Goal: Task Accomplishment & Management: Complete application form

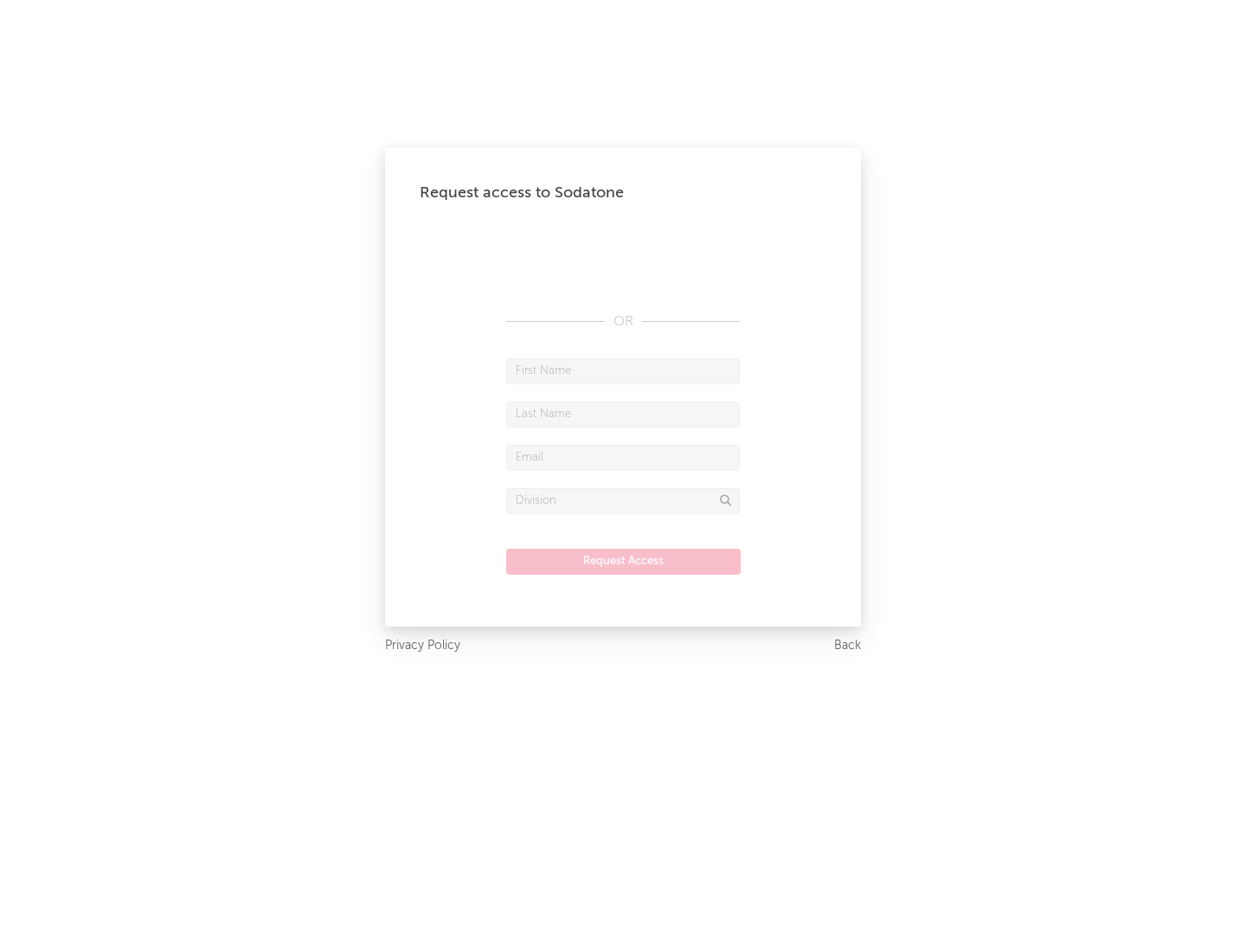
click at [623, 370] on input "text" at bounding box center [623, 370] width 234 height 26
type input "[PERSON_NAME]"
click at [623, 413] on input "text" at bounding box center [623, 414] width 234 height 26
type input "[PERSON_NAME]"
click at [623, 457] on input "text" at bounding box center [623, 457] width 234 height 26
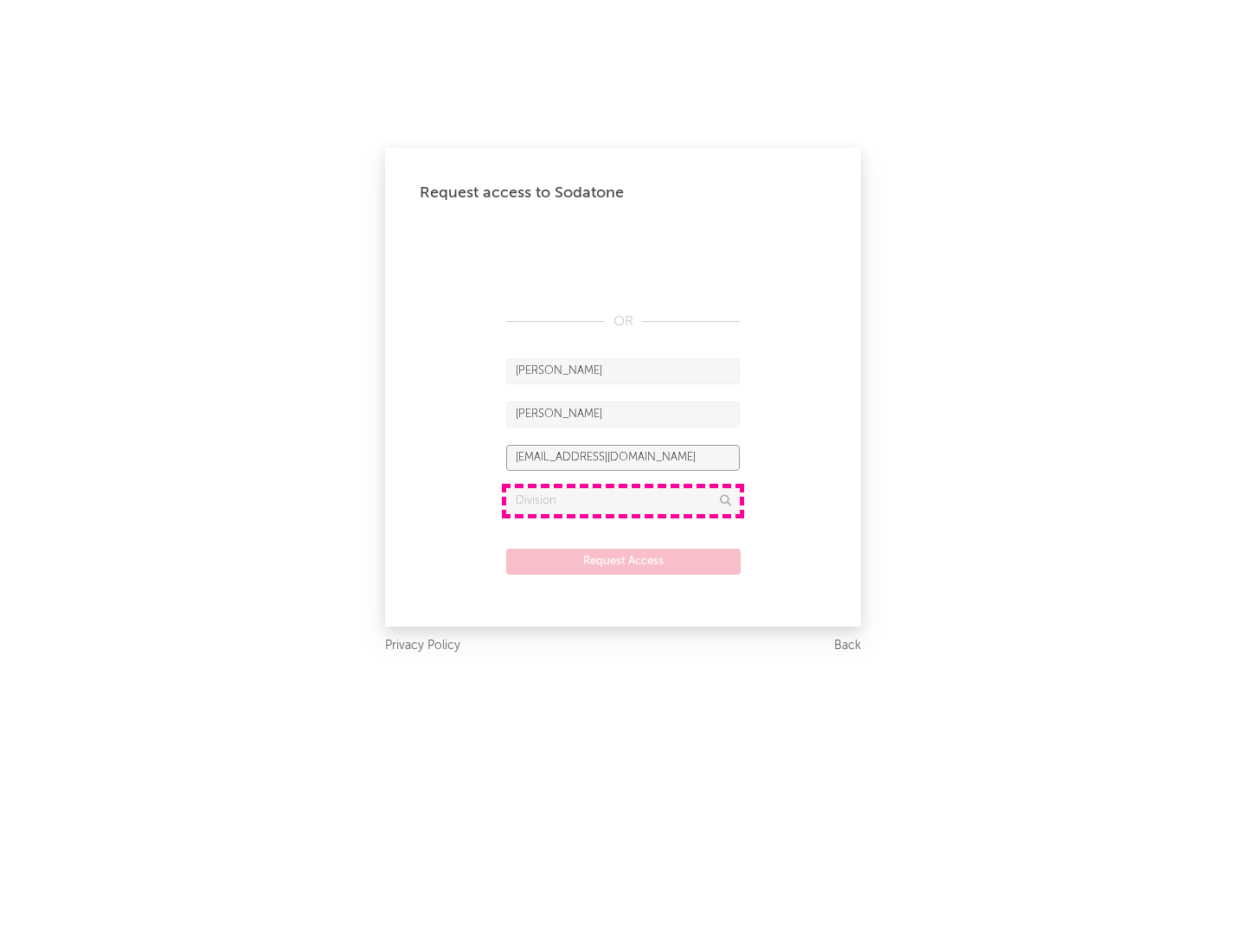
type input "[EMAIL_ADDRESS][DOMAIN_NAME]"
click at [623, 500] on input "text" at bounding box center [623, 500] width 234 height 26
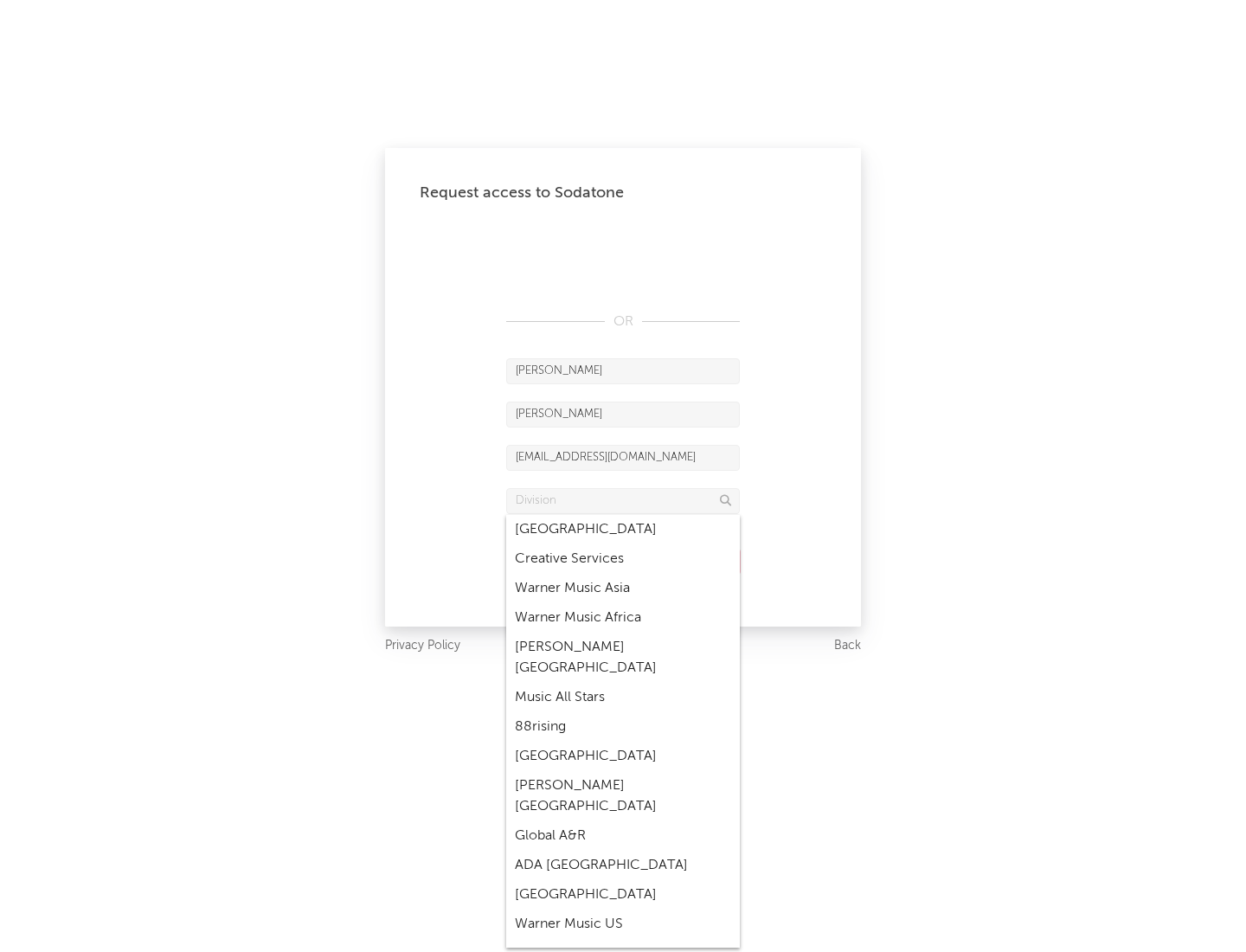
click at [623, 683] on div "Music All Stars" at bounding box center [623, 697] width 234 height 30
type input "Music All Stars"
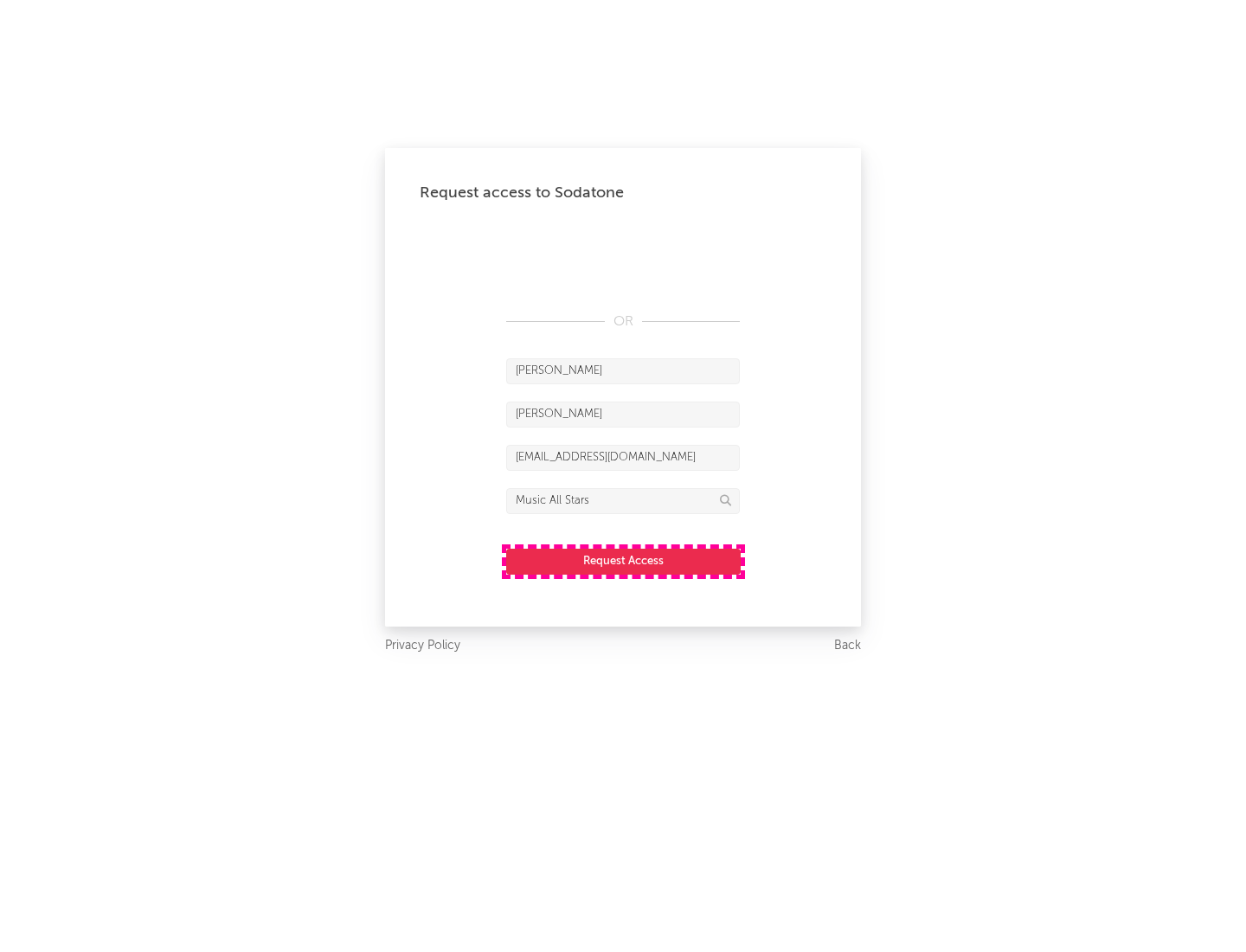
click at [623, 561] on button "Request Access" at bounding box center [624, 561] width 235 height 26
